Goal: Task Accomplishment & Management: Complete application form

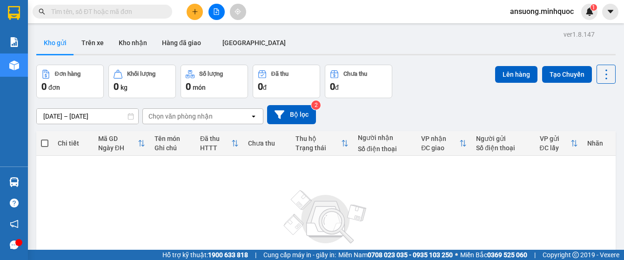
click at [207, 12] on div at bounding box center [217, 12] width 70 height 16
click at [215, 11] on icon "file-add" at bounding box center [216, 11] width 7 height 7
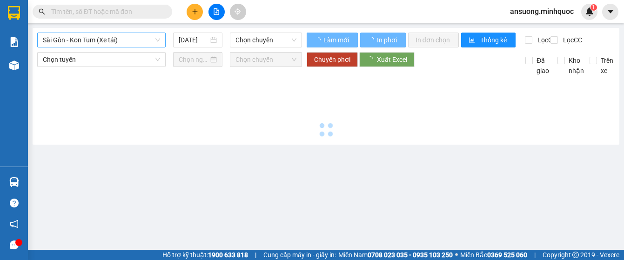
type input "[DATE]"
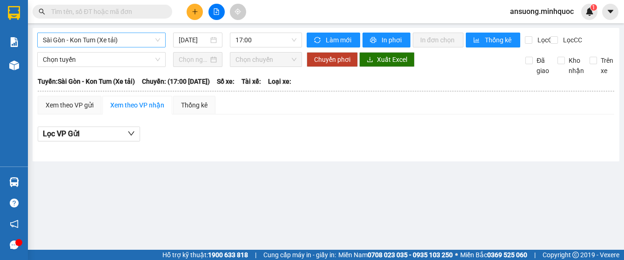
click at [73, 39] on span "Sài Gòn - Kon Tum (Xe tải)" at bounding box center [101, 40] width 117 height 14
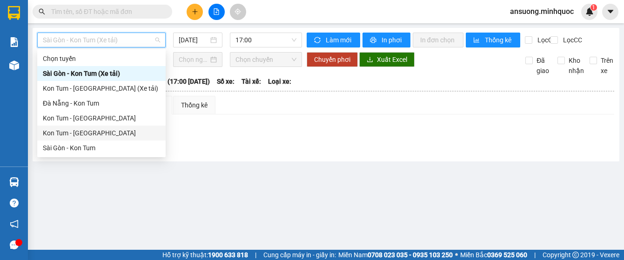
click at [68, 132] on div "Kon Tum - [GEOGRAPHIC_DATA]" at bounding box center [101, 133] width 117 height 10
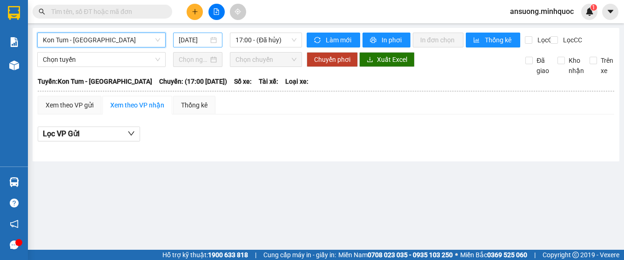
click at [184, 34] on div "[DATE]" at bounding box center [197, 40] width 49 height 15
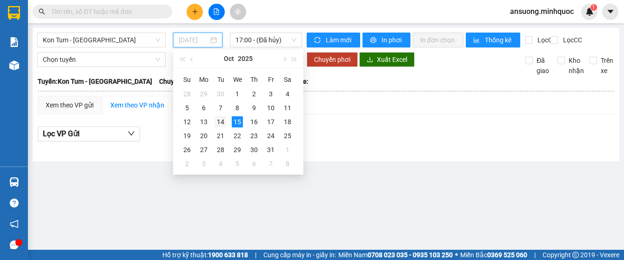
click at [223, 123] on div "14" at bounding box center [220, 121] width 11 height 11
type input "[DATE]"
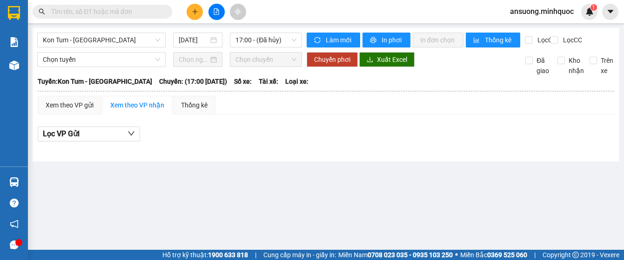
click at [245, 32] on div "Kon Tum - [GEOGRAPHIC_DATA] [DATE] 17:00 - ([GEOGRAPHIC_DATA]) Làm mới In phơi …" at bounding box center [326, 95] width 587 height 134
click at [252, 36] on span "17:00 - (Đã hủy)" at bounding box center [266, 40] width 61 height 14
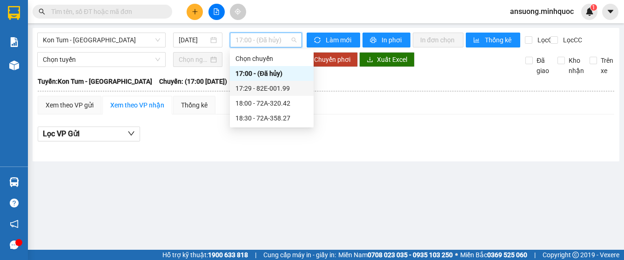
click at [263, 85] on div "17:29 - 82E-001.99" at bounding box center [272, 88] width 73 height 10
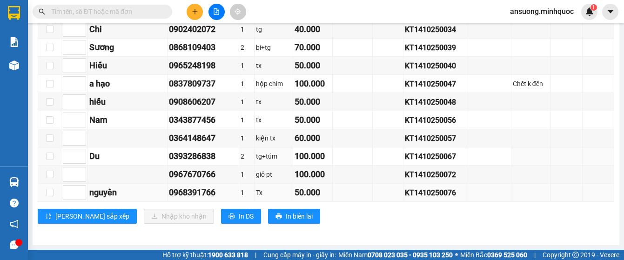
scroll to position [466, 0]
click at [239, 222] on span "In DS" at bounding box center [246, 216] width 15 height 10
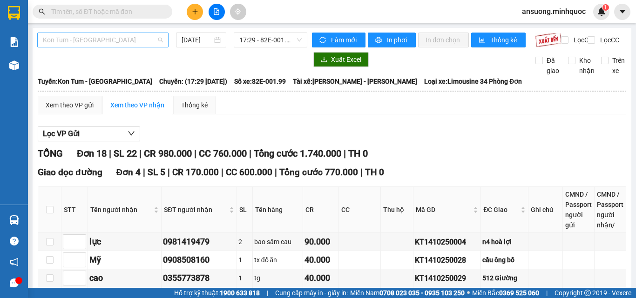
click at [75, 44] on span "Kon Tum - [GEOGRAPHIC_DATA]" at bounding box center [103, 40] width 120 height 14
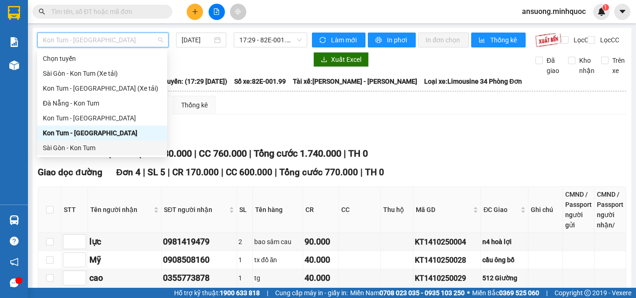
click at [60, 150] on div "Sài Gòn - Kon Tum" at bounding box center [102, 148] width 119 height 10
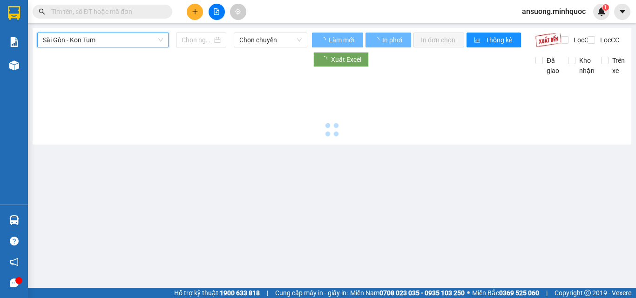
type input "[DATE]"
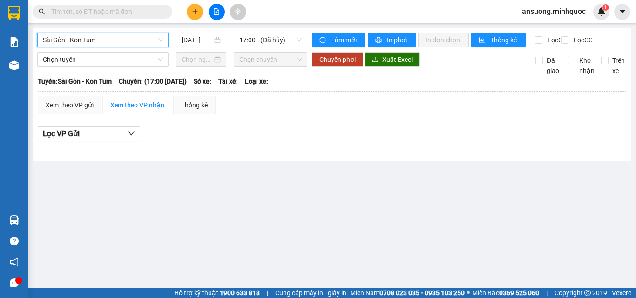
click at [257, 30] on div "[GEOGRAPHIC_DATA] - Kon Tum [GEOGRAPHIC_DATA] - Kon Tum [DATE] 17:00 - (Đã hủy)…" at bounding box center [332, 95] width 599 height 134
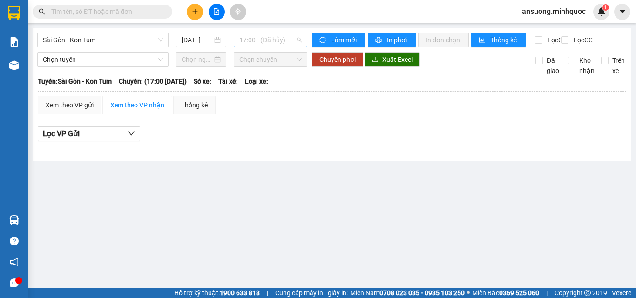
click at [257, 33] on div "17:00 - (Đã hủy)" at bounding box center [271, 40] width 74 height 15
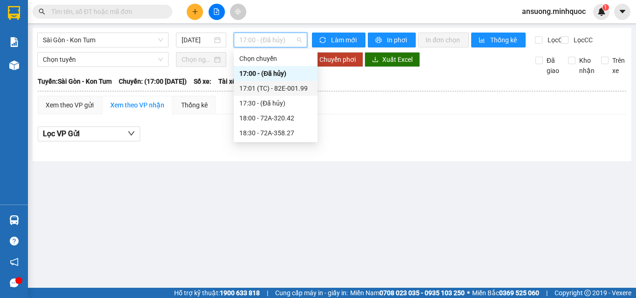
click at [290, 88] on div "17:01 (TC) - 82E-001.99" at bounding box center [275, 88] width 73 height 10
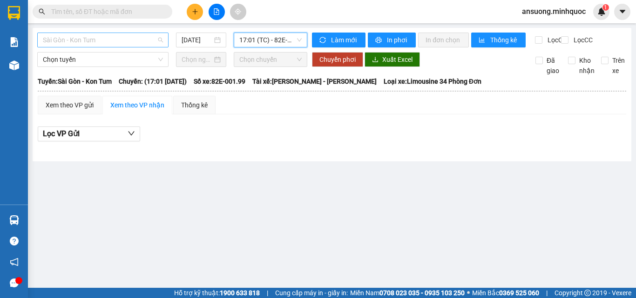
click at [90, 39] on span "Sài Gòn - Kon Tum" at bounding box center [103, 40] width 120 height 14
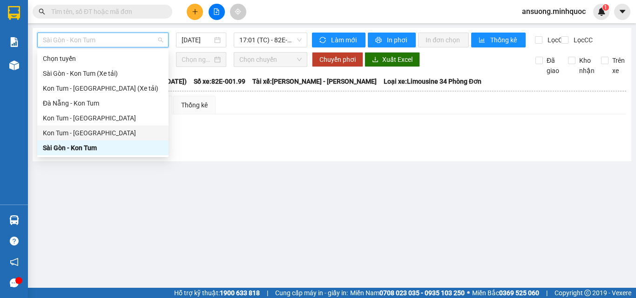
click at [78, 133] on div "Kon Tum - [GEOGRAPHIC_DATA]" at bounding box center [103, 133] width 120 height 10
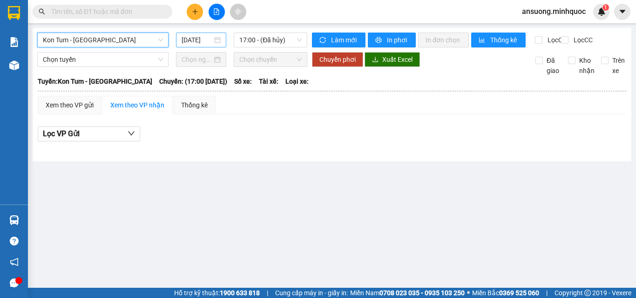
click at [194, 41] on input "[DATE]" at bounding box center [197, 40] width 31 height 10
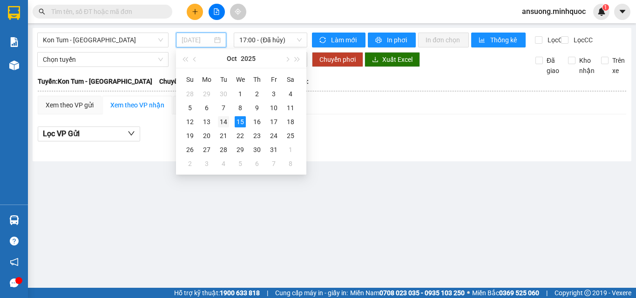
click at [221, 125] on div "14" at bounding box center [223, 121] width 11 height 11
type input "[DATE]"
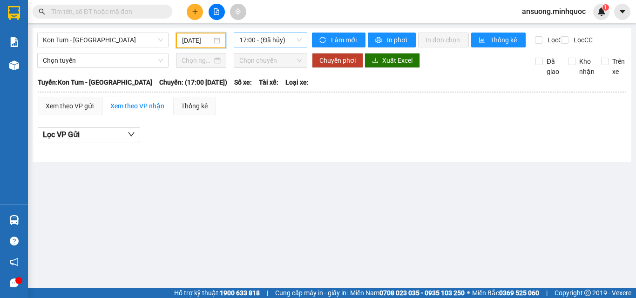
click at [265, 38] on span "17:00 - (Đã hủy)" at bounding box center [270, 40] width 62 height 14
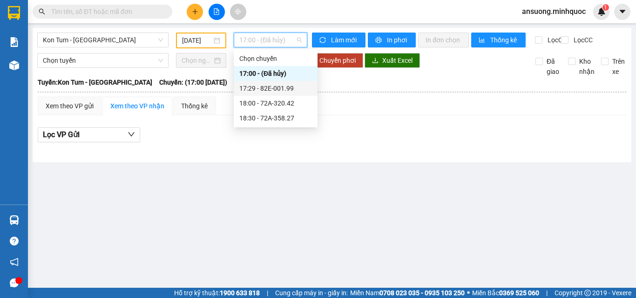
click at [278, 87] on div "17:29 - 82E-001.99" at bounding box center [275, 88] width 73 height 10
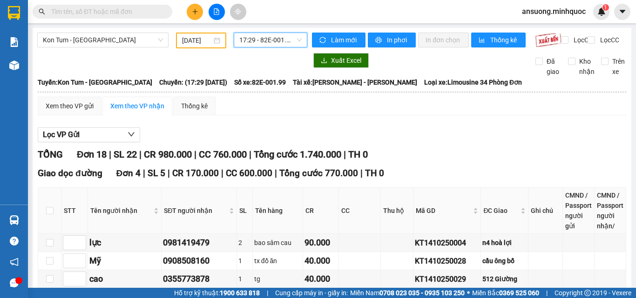
click at [97, 11] on input "text" at bounding box center [106, 12] width 110 height 10
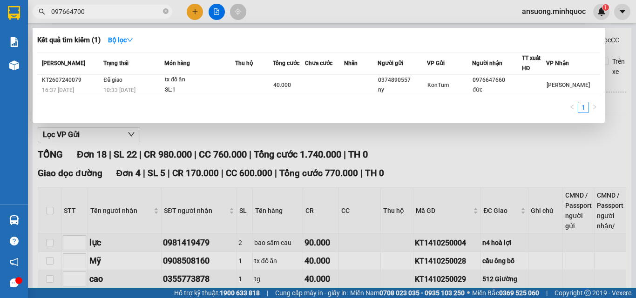
type input "0976647007"
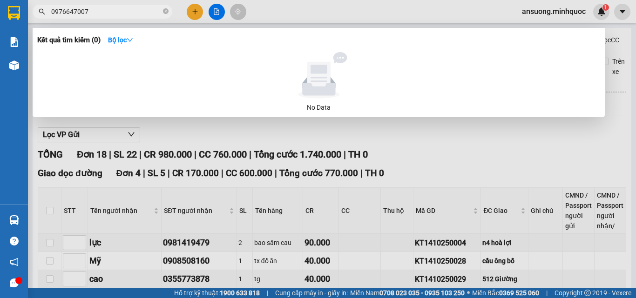
click at [164, 11] on icon "close-circle" at bounding box center [166, 11] width 6 height 6
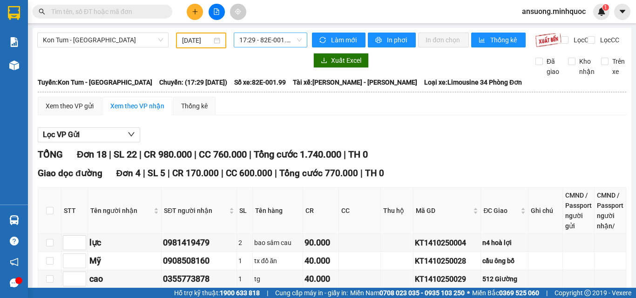
click at [239, 40] on span "17:29 - 82E-001.99" at bounding box center [270, 40] width 62 height 14
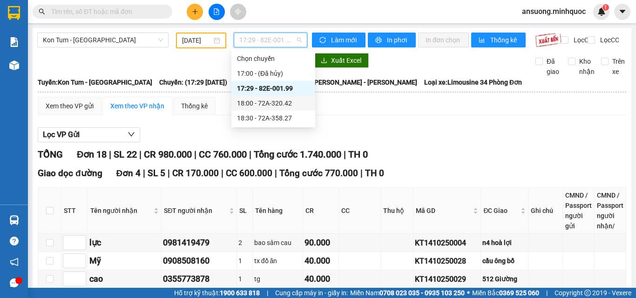
click at [93, 63] on div at bounding box center [172, 60] width 270 height 15
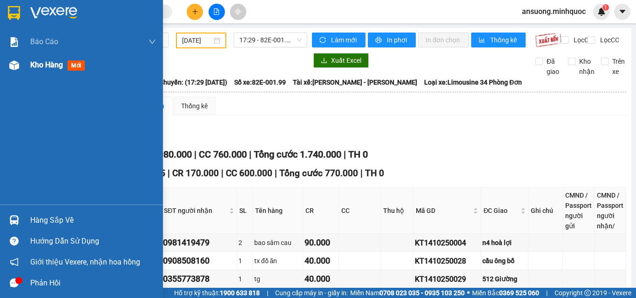
click at [8, 67] on div at bounding box center [14, 65] width 16 height 16
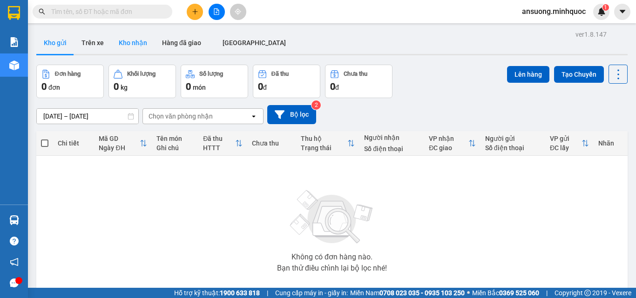
click at [121, 38] on button "Kho nhận" at bounding box center [132, 43] width 43 height 22
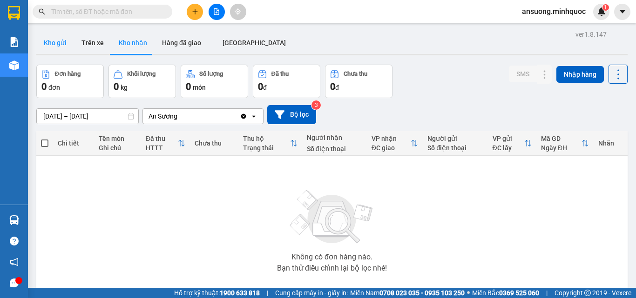
click at [49, 41] on button "Kho gửi" at bounding box center [55, 43] width 38 height 22
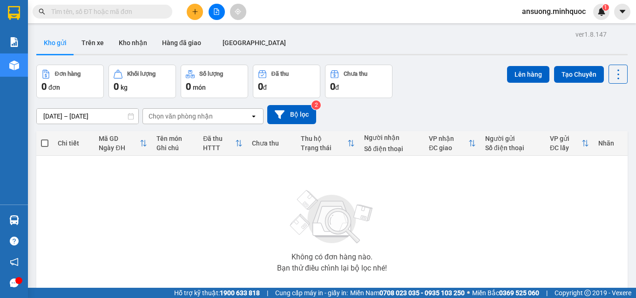
click at [54, 41] on button "Kho gửi" at bounding box center [55, 43] width 38 height 22
click at [120, 43] on button "Kho nhận" at bounding box center [132, 43] width 43 height 22
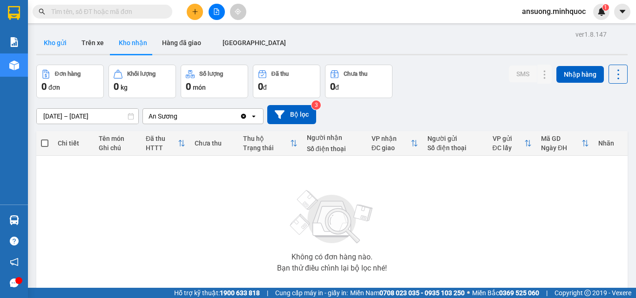
click at [55, 33] on button "Kho gửi" at bounding box center [55, 43] width 38 height 22
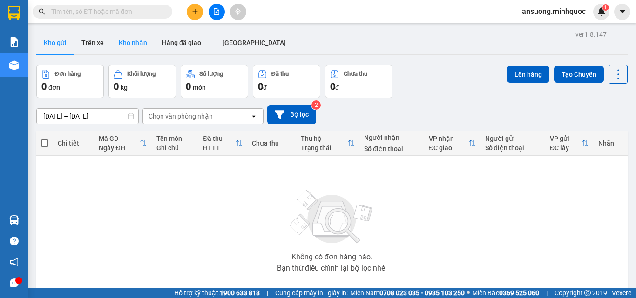
click at [134, 43] on button "Kho nhận" at bounding box center [132, 43] width 43 height 22
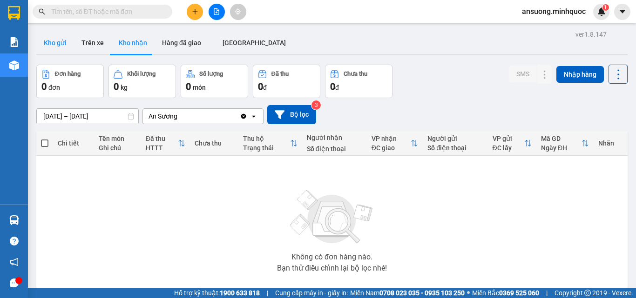
click at [47, 43] on button "Kho gửi" at bounding box center [55, 43] width 38 height 22
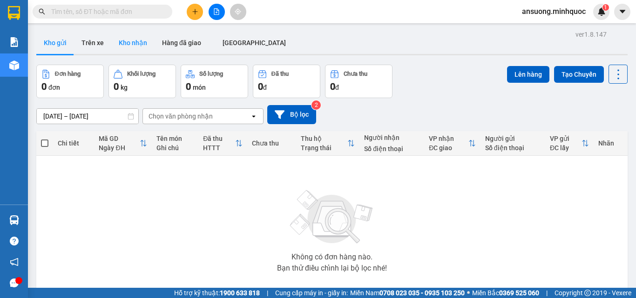
click at [124, 39] on button "Kho nhận" at bounding box center [132, 43] width 43 height 22
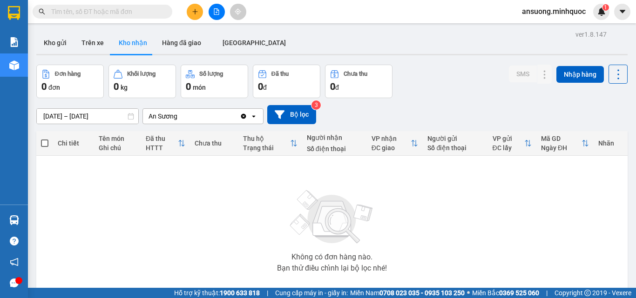
click at [191, 16] on button at bounding box center [195, 12] width 16 height 16
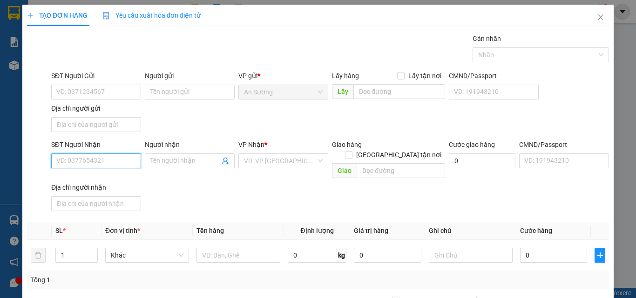
click at [64, 166] on input "SĐT Người Nhận" at bounding box center [96, 161] width 90 height 15
type input "0368991236"
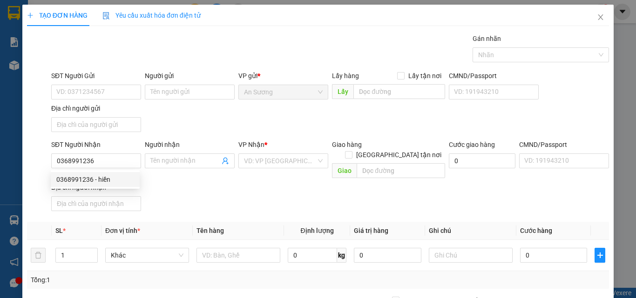
click at [79, 187] on div "0368991236 0368991236 - hiền" at bounding box center [95, 179] width 89 height 19
click at [82, 182] on div "Địa chỉ người nhận" at bounding box center [96, 189] width 90 height 14
click at [105, 170] on div "SĐT Người Nhận 0368991236" at bounding box center [96, 156] width 90 height 33
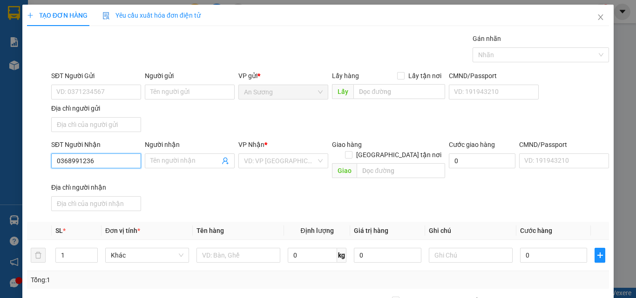
click at [108, 165] on input "0368991236" at bounding box center [96, 161] width 90 height 15
click at [94, 175] on div "0368991236 - hiền" at bounding box center [95, 180] width 78 height 10
type input "hiền"
checkbox input "true"
type input "tân cảnh"
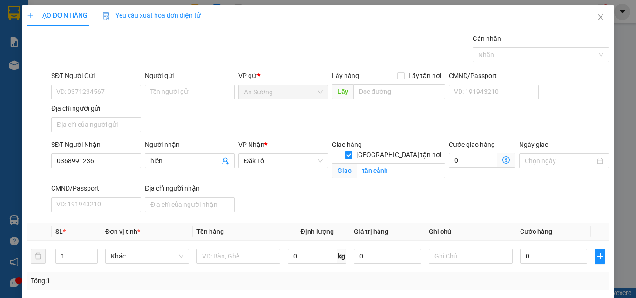
click at [97, 83] on div "SĐT Người Gửi" at bounding box center [96, 78] width 90 height 14
click at [100, 94] on input "SĐT Người Gửi" at bounding box center [96, 92] width 90 height 15
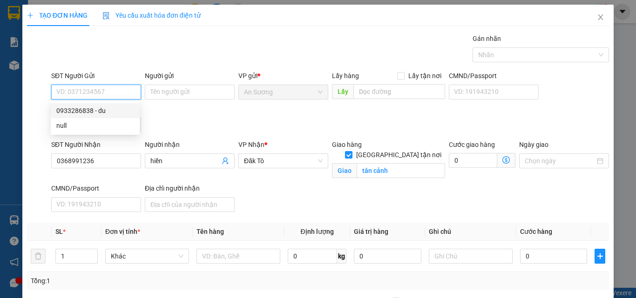
click at [95, 111] on div "0933286838 - du" at bounding box center [95, 111] width 78 height 10
type input "0933286838"
type input "du"
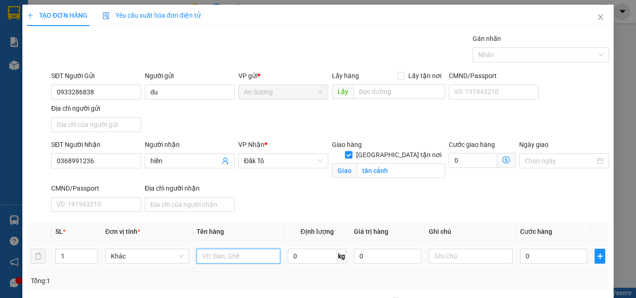
click at [225, 260] on input "text" at bounding box center [238, 256] width 84 height 15
type input "hộp"
click at [543, 256] on input "0" at bounding box center [553, 256] width 67 height 15
type input "4"
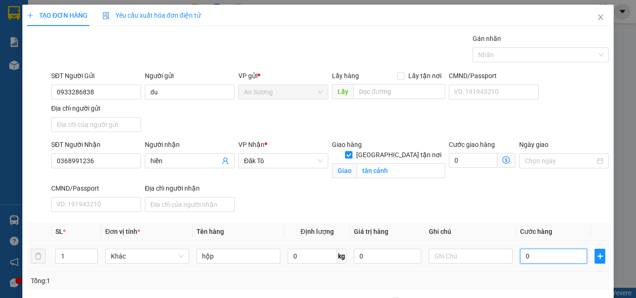
type input "4"
type input "40"
type input "40.000"
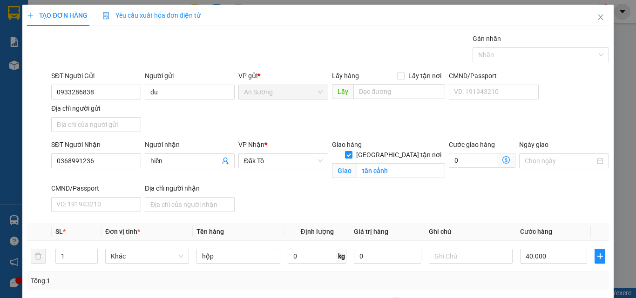
type input "40.000"
click at [547, 260] on div "Tổng: 1" at bounding box center [318, 281] width 574 height 10
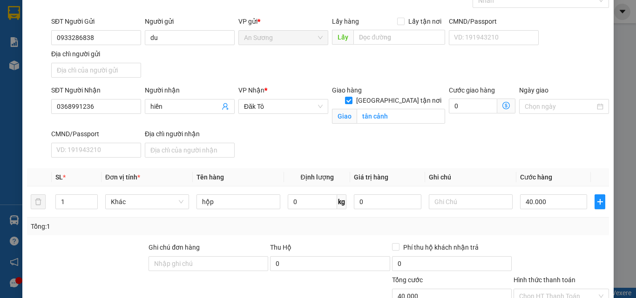
scroll to position [122, 0]
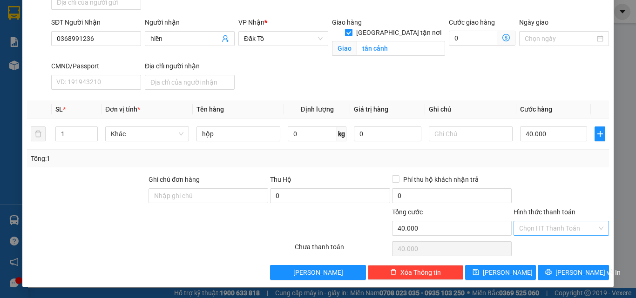
click at [556, 223] on input "Hình thức thanh toán" at bounding box center [558, 229] width 78 height 14
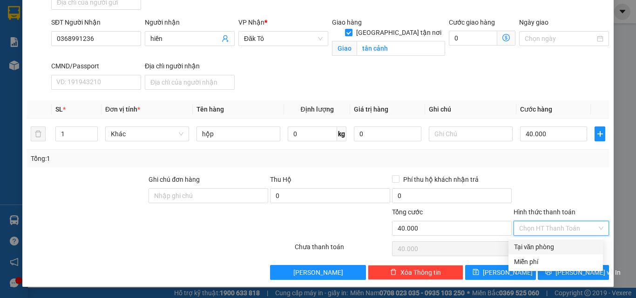
click at [534, 250] on div "Tại văn phòng" at bounding box center [555, 247] width 83 height 10
type input "0"
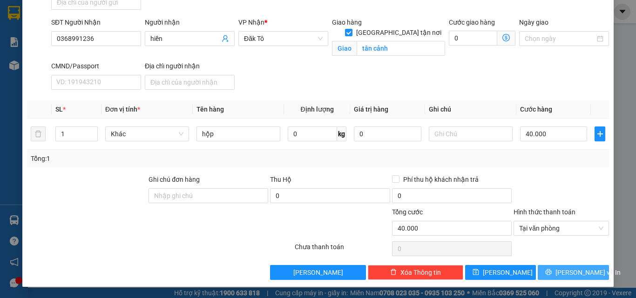
click at [557, 260] on button "[PERSON_NAME] và In" at bounding box center [573, 272] width 71 height 15
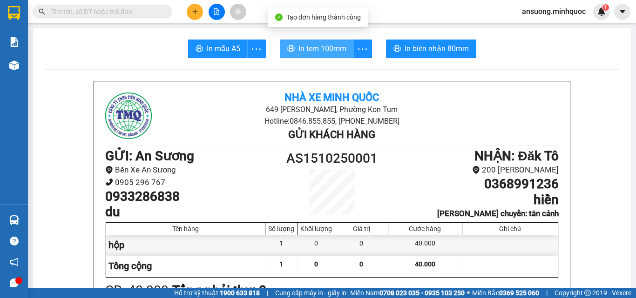
click at [334, 48] on span "In tem 100mm" at bounding box center [322, 49] width 48 height 12
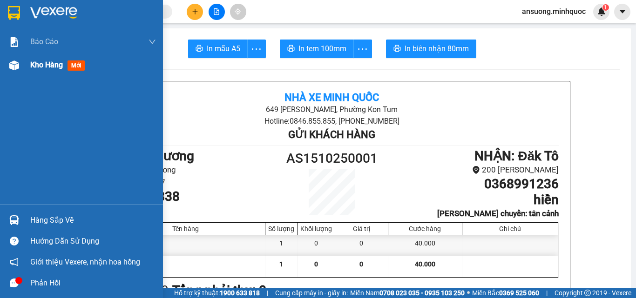
click at [7, 67] on div at bounding box center [14, 65] width 16 height 16
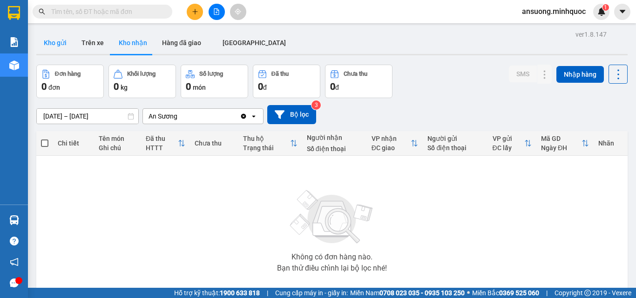
drag, startPoint x: 51, startPoint y: 60, endPoint x: 55, endPoint y: 51, distance: 10.4
click at [53, 56] on div "ver 1.8.147 Kho gửi Trên xe Kho nhận Hàng đã giao ĐÀ NẴNG Đơn hàng 0 đơn Khối l…" at bounding box center [332, 181] width 599 height 307
click at [55, 51] on button "Kho gửi" at bounding box center [55, 43] width 38 height 22
